Goal: Task Accomplishment & Management: Use online tool/utility

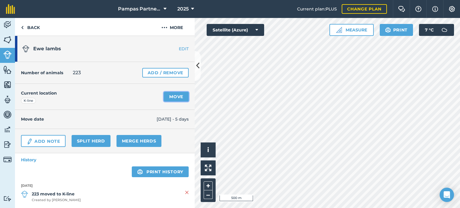
click at [172, 95] on link "Move" at bounding box center [176, 97] width 25 height 10
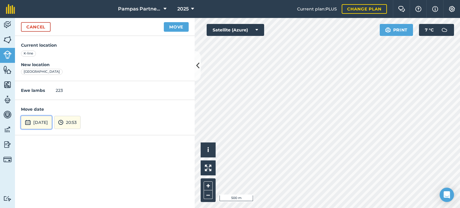
click at [29, 121] on img at bounding box center [28, 122] width 6 height 7
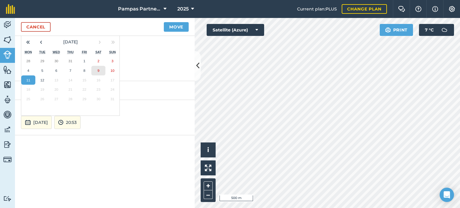
click at [98, 70] on abbr "9" at bounding box center [98, 71] width 2 height 4
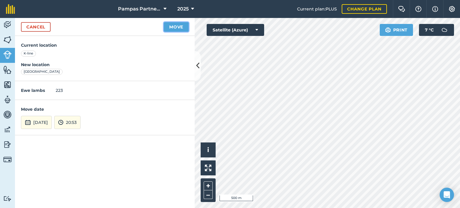
click at [177, 28] on button "Move" at bounding box center [176, 27] width 25 height 10
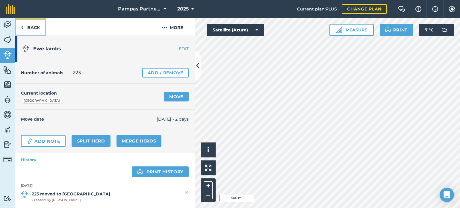
click at [32, 26] on link "Back" at bounding box center [30, 27] width 31 height 18
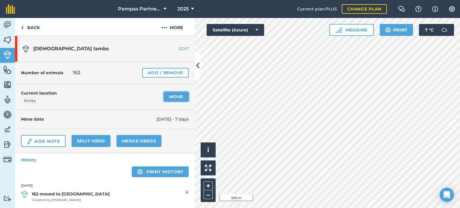
click at [176, 97] on link "Move" at bounding box center [176, 97] width 25 height 10
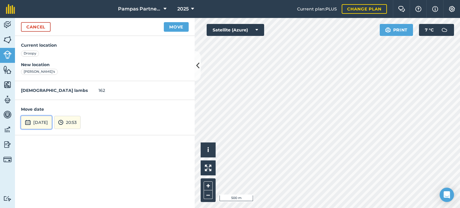
click at [28, 123] on img at bounding box center [28, 122] width 6 height 7
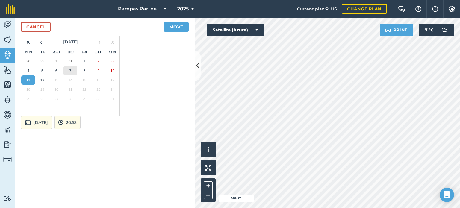
click at [71, 70] on abbr "7" at bounding box center [70, 71] width 2 height 4
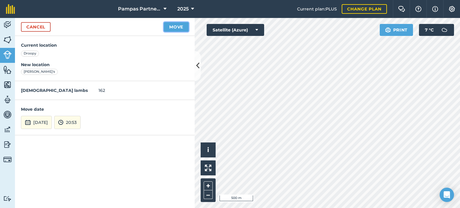
click at [174, 26] on button "Move" at bounding box center [176, 27] width 25 height 10
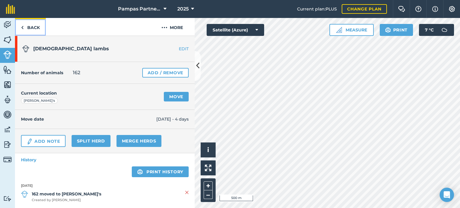
click at [33, 28] on link "Back" at bounding box center [30, 27] width 31 height 18
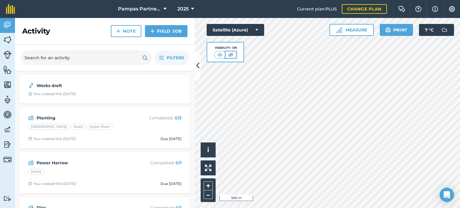
click at [229, 54] on img at bounding box center [230, 55] width 7 height 6
click at [220, 54] on img at bounding box center [219, 55] width 7 height 6
